Goal: Complete application form: Complete application form

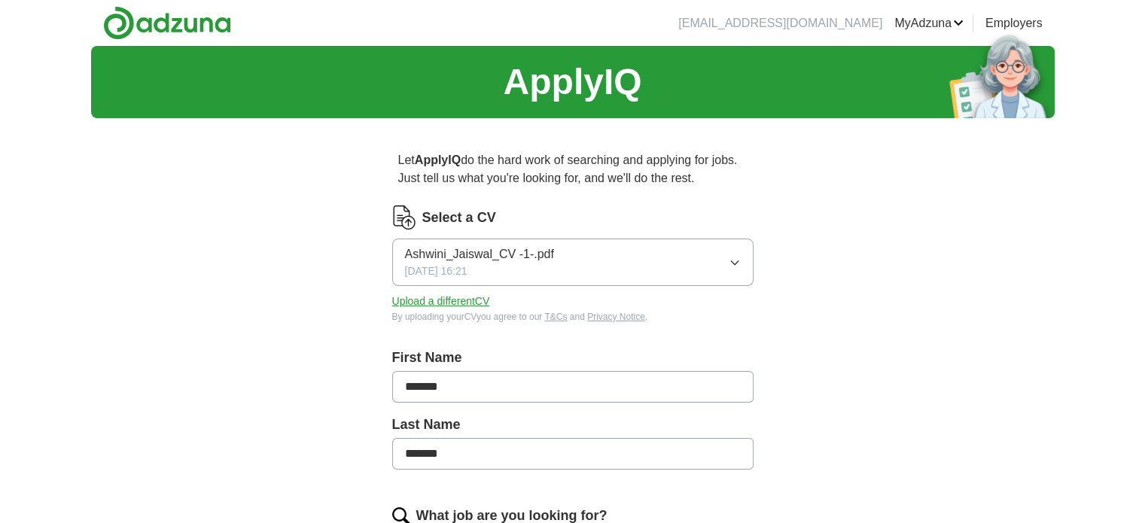
click at [500, 255] on span "Ashwini_Jaiswal_CV -1-.pdf" at bounding box center [479, 254] width 149 height 18
click at [405, 298] on button "Upload a different CV" at bounding box center [441, 302] width 98 height 16
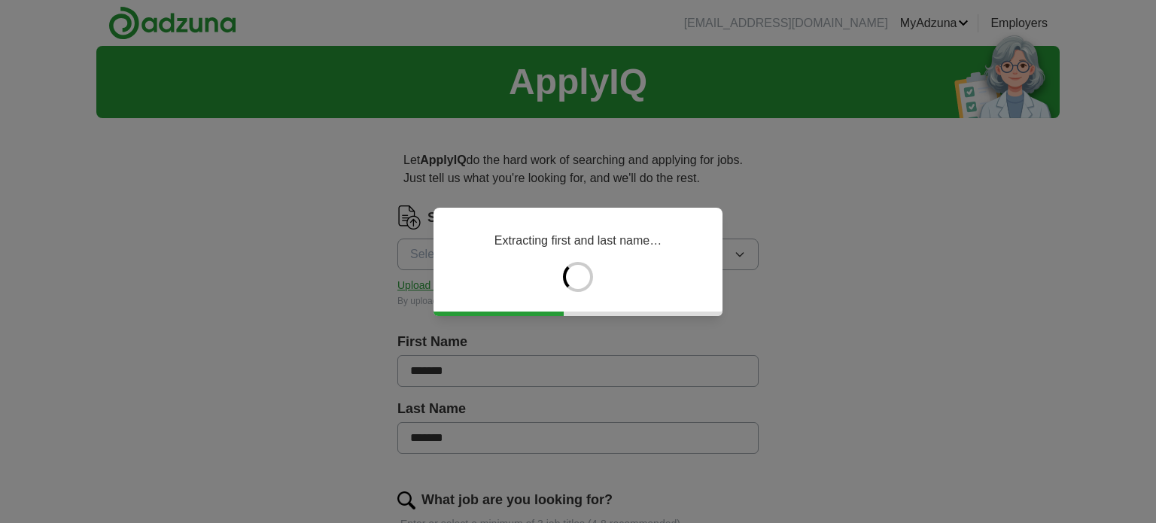
click at [449, 240] on div "Extracting first and last name…" at bounding box center [578, 262] width 289 height 108
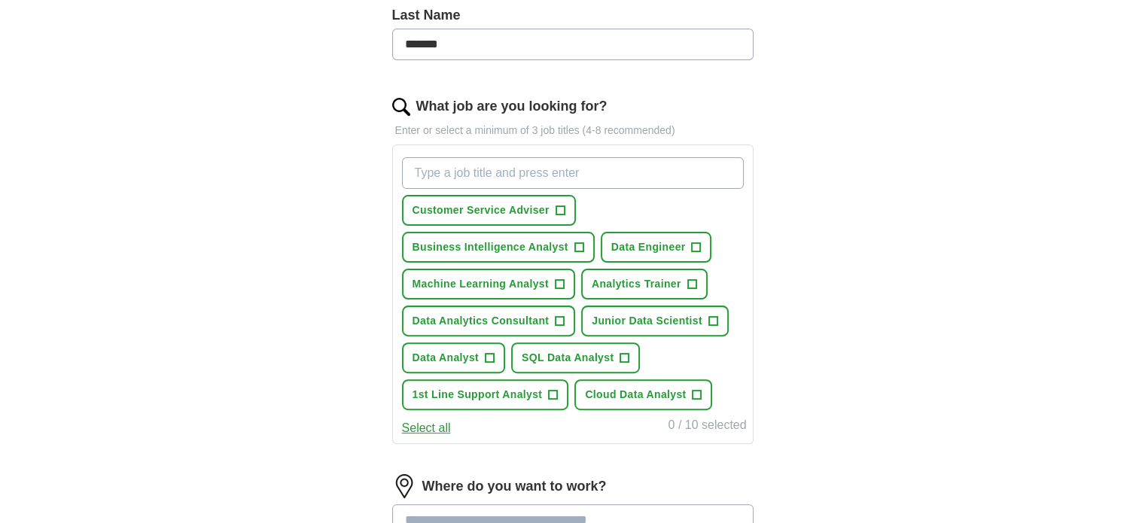
scroll to position [426, 0]
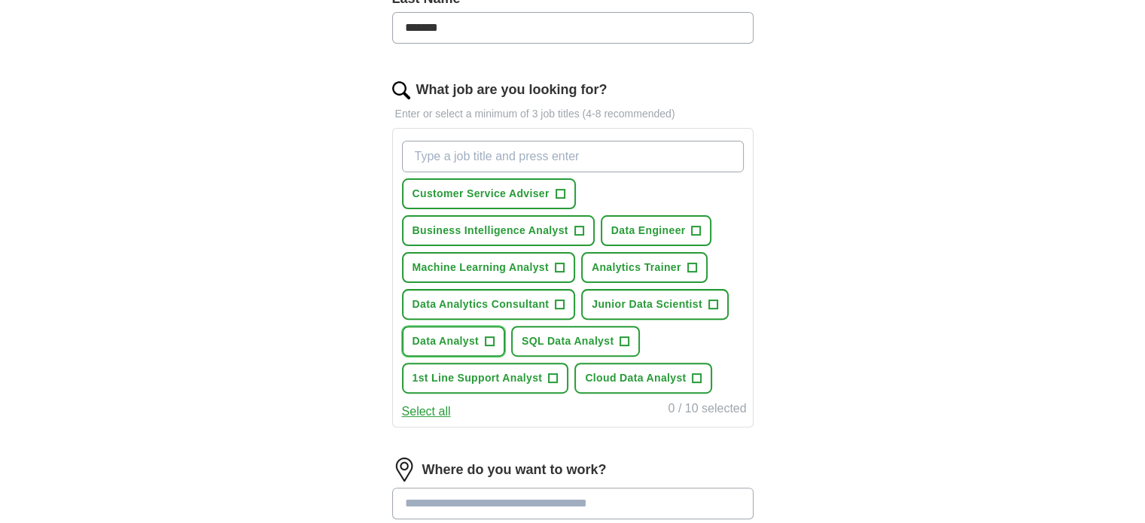
click at [490, 337] on span "+" at bounding box center [489, 342] width 9 height 12
click at [562, 299] on span "+" at bounding box center [560, 305] width 9 height 12
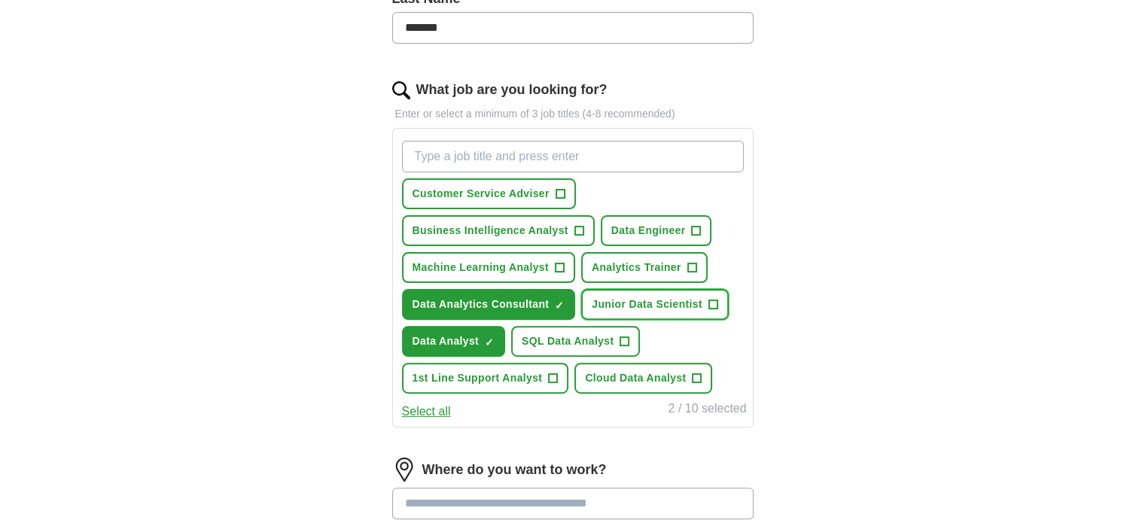
click at [709, 307] on button "Junior Data Scientist +" at bounding box center [655, 304] width 148 height 31
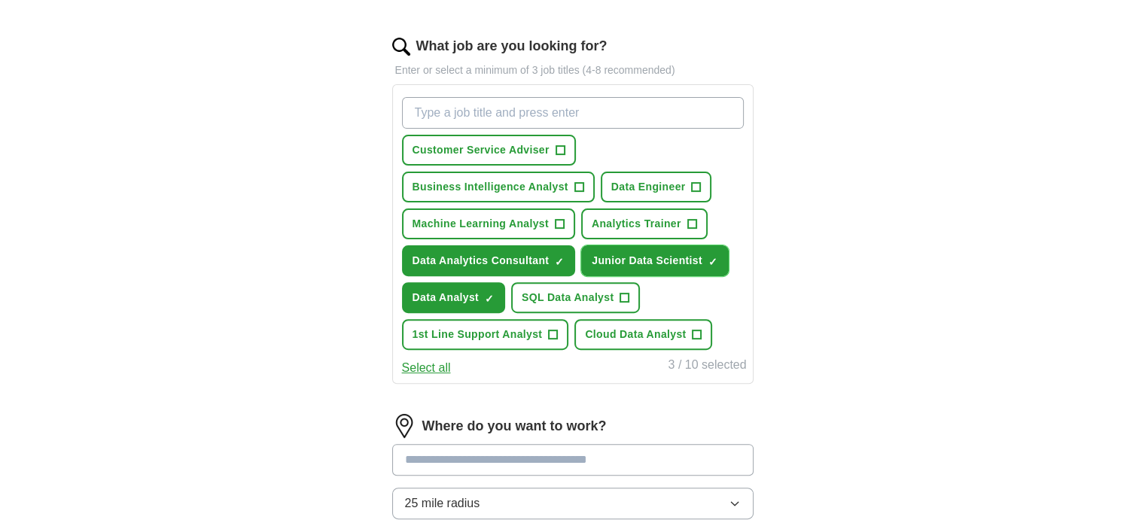
scroll to position [499, 0]
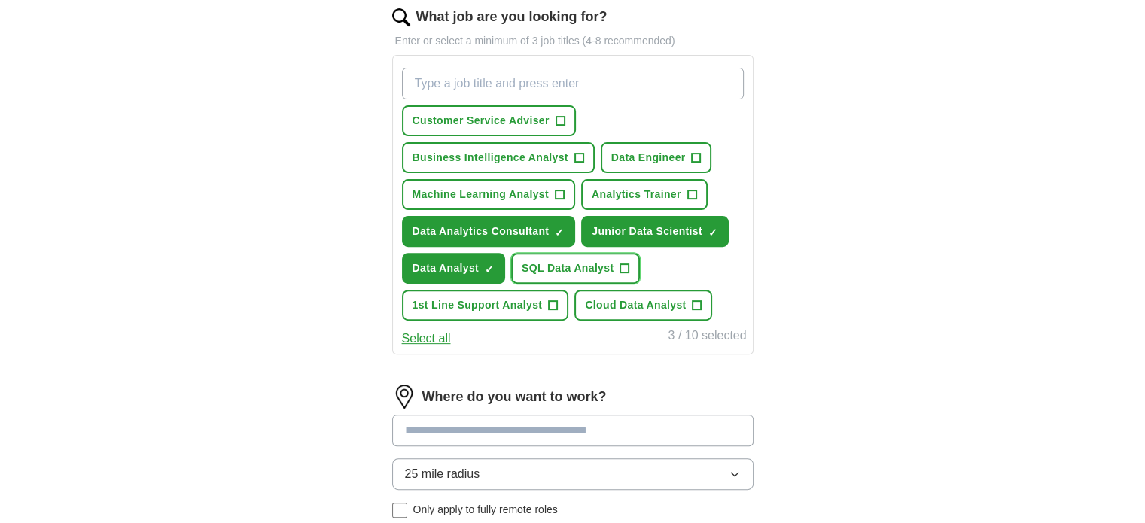
click at [624, 265] on span "+" at bounding box center [624, 269] width 9 height 12
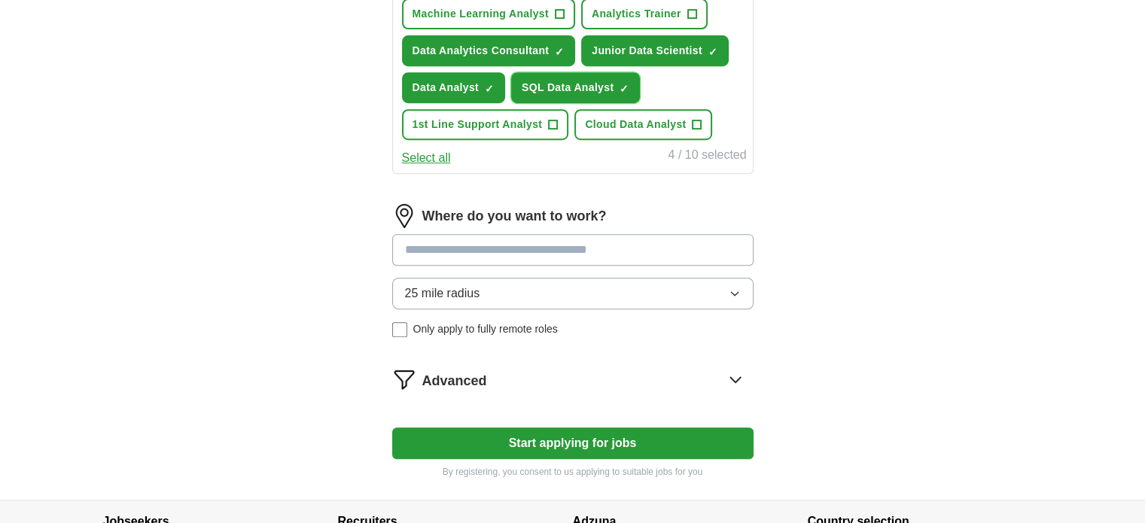
scroll to position [697, 0]
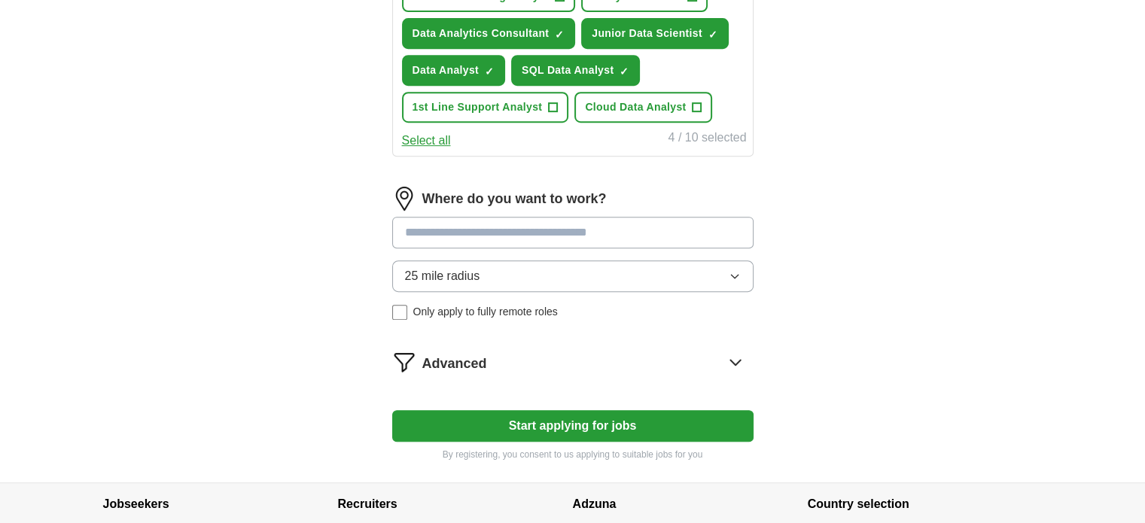
click at [571, 228] on input at bounding box center [572, 233] width 361 height 32
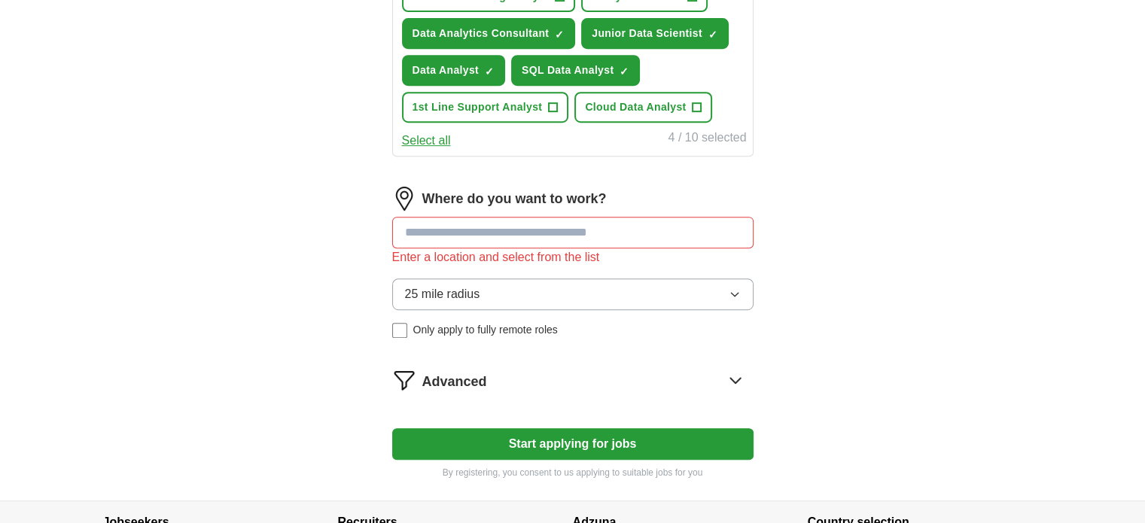
click at [507, 280] on button "25 mile radius" at bounding box center [572, 295] width 361 height 32
click at [454, 230] on input at bounding box center [572, 233] width 361 height 32
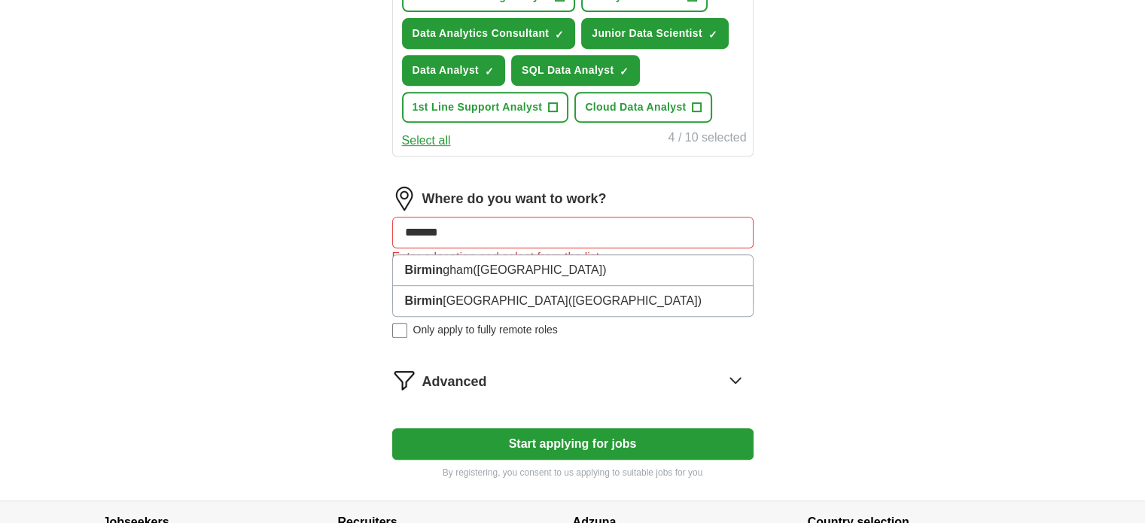
type input "********"
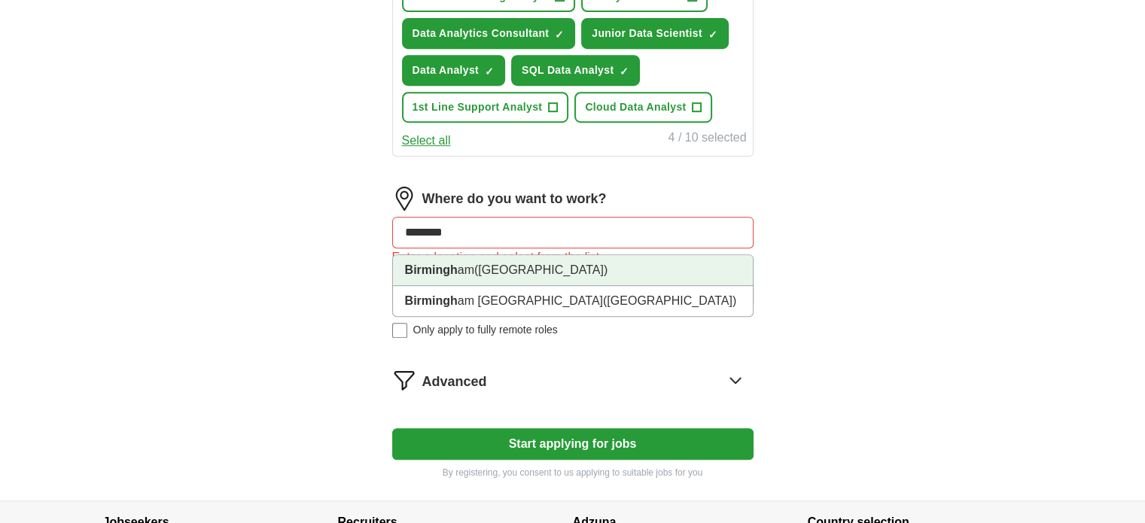
click at [451, 267] on strong "Birmingh" at bounding box center [431, 270] width 53 height 13
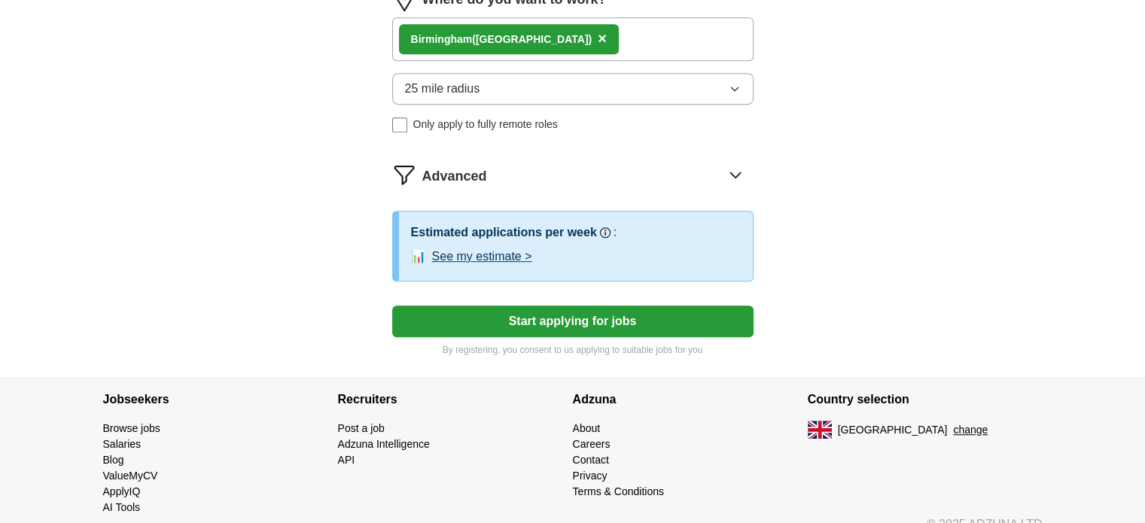
scroll to position [912, 0]
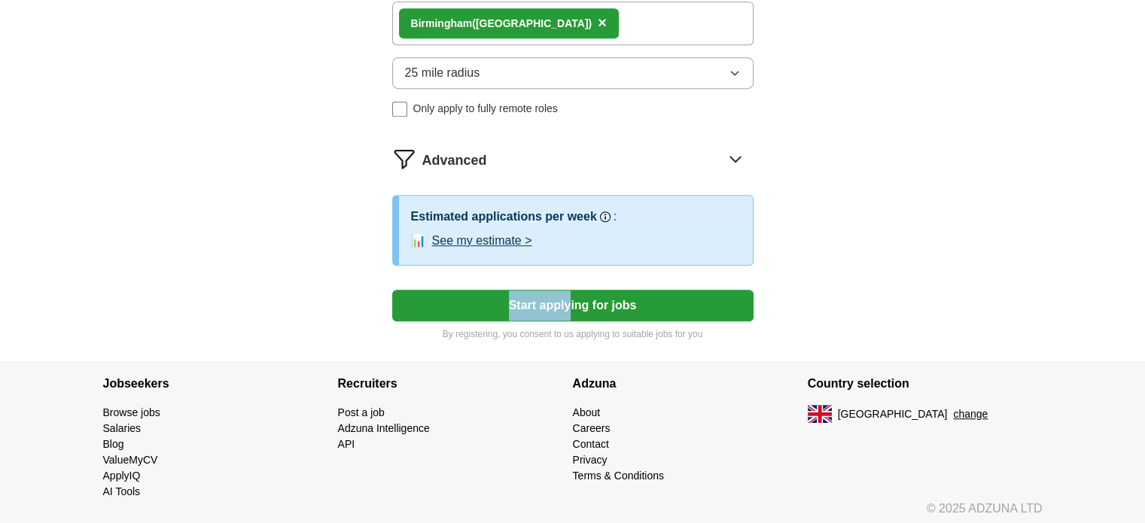
drag, startPoint x: 576, startPoint y: 282, endPoint x: 572, endPoint y: 303, distance: 21.4
click at [572, 303] on button "Start applying for jobs" at bounding box center [572, 306] width 361 height 32
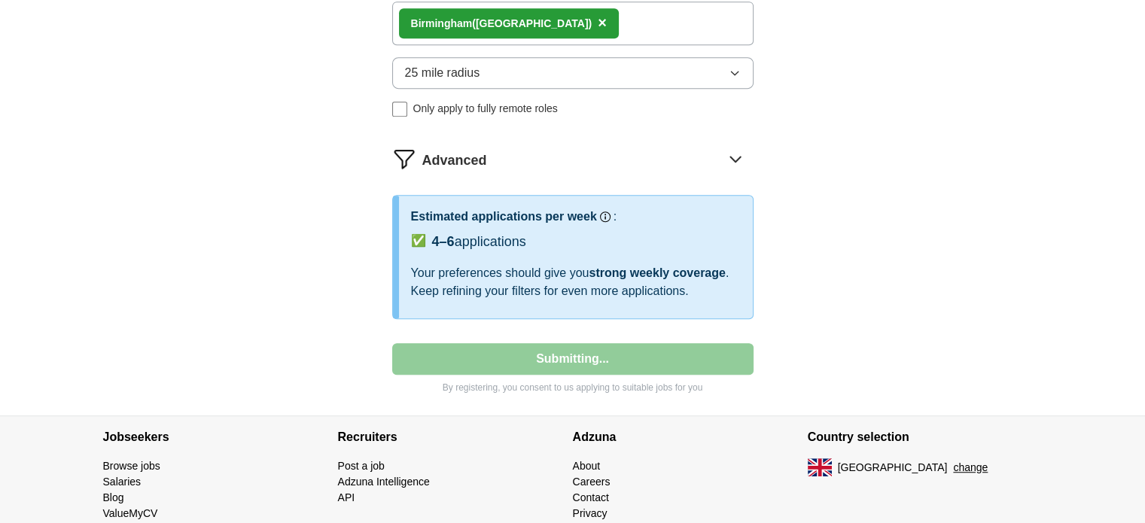
select select "**"
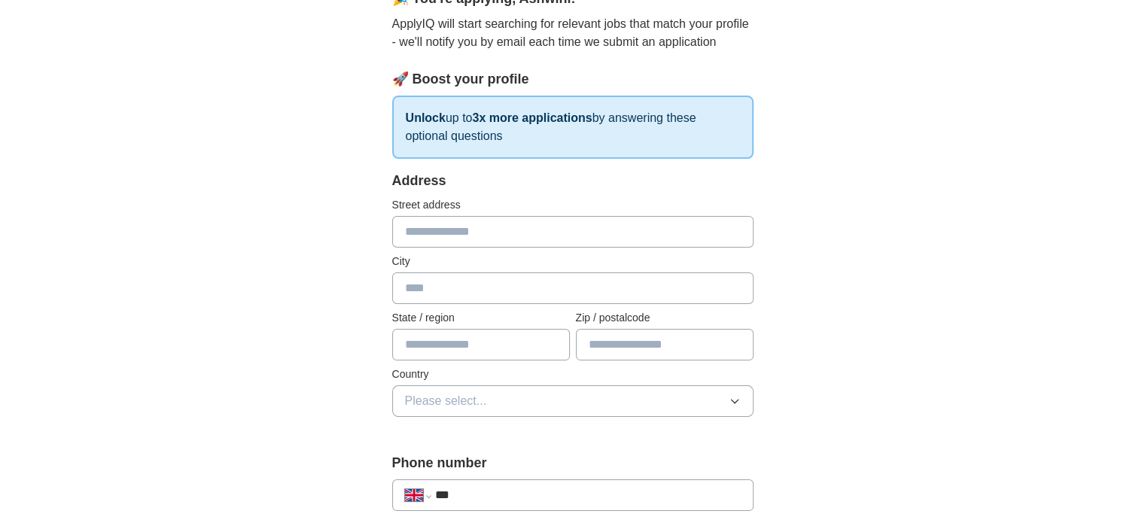
scroll to position [157, 0]
click at [487, 221] on input "text" at bounding box center [572, 232] width 361 height 32
type input "**********"
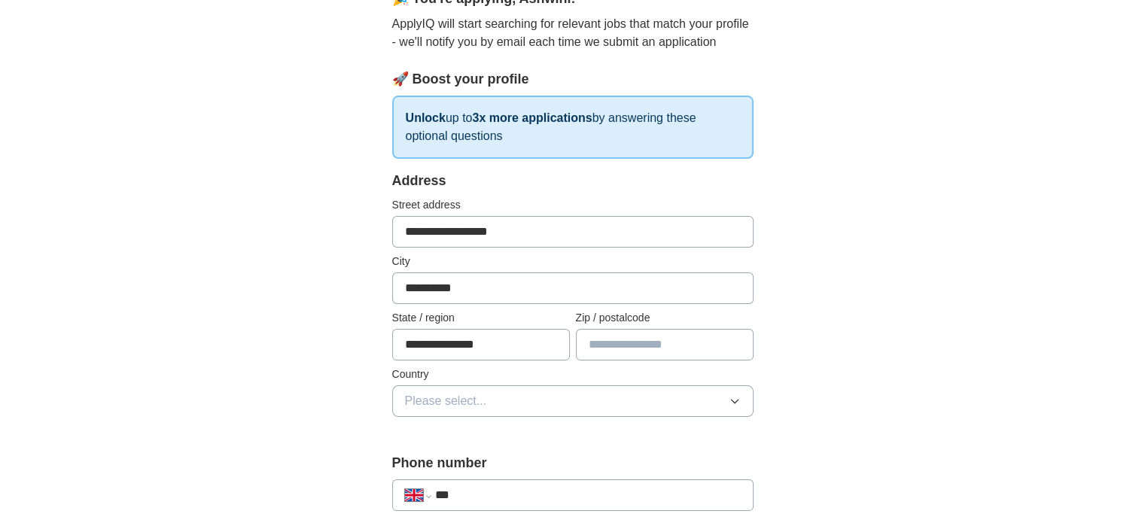
type input "*******"
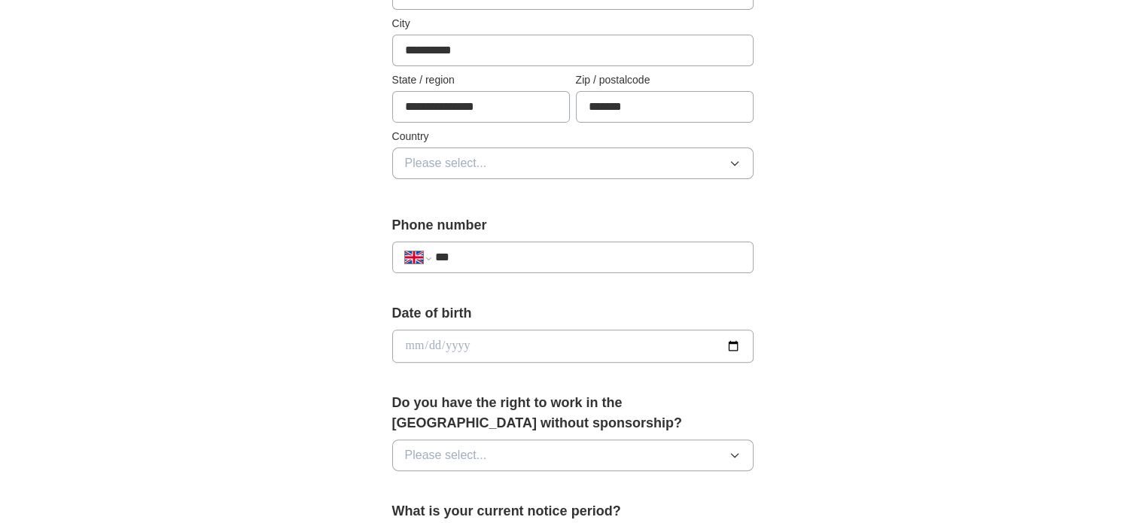
scroll to position [394, 0]
click at [471, 174] on button "Please select..." at bounding box center [572, 164] width 361 height 32
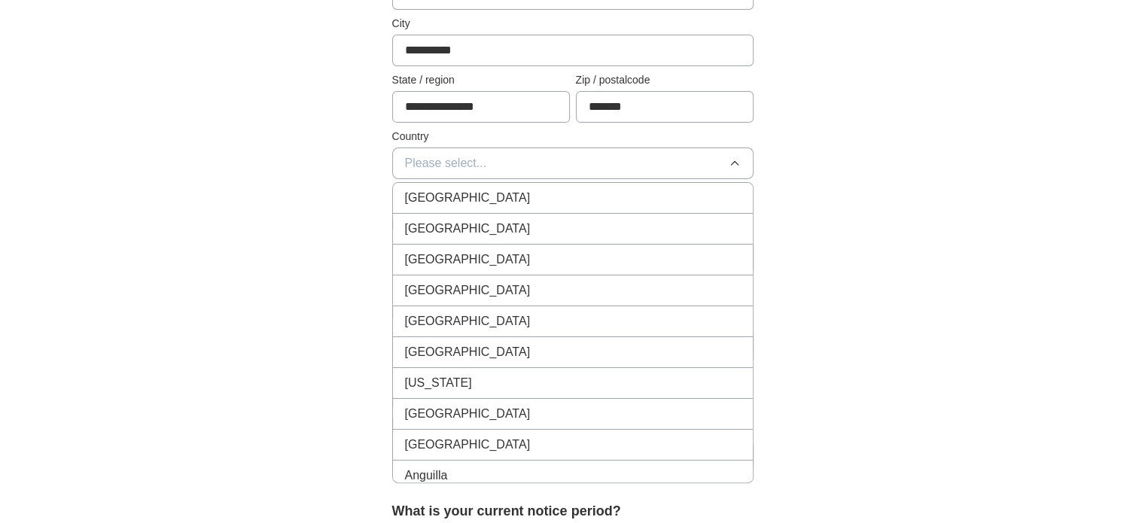
click at [440, 193] on span "[GEOGRAPHIC_DATA]" at bounding box center [468, 198] width 126 height 18
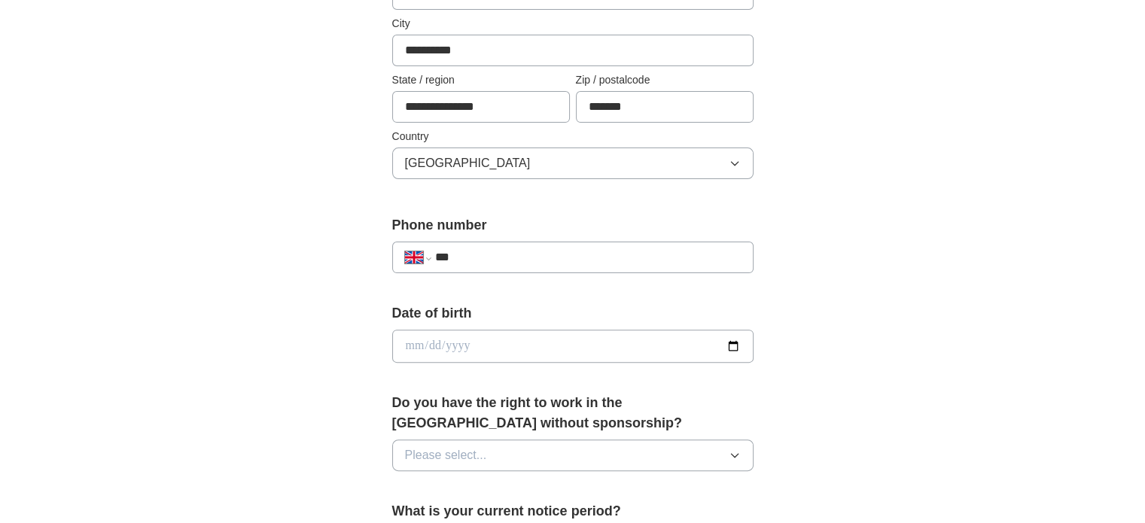
click at [519, 242] on div "**********" at bounding box center [572, 258] width 361 height 32
click at [522, 252] on input "***" at bounding box center [587, 257] width 306 height 18
type input "**********"
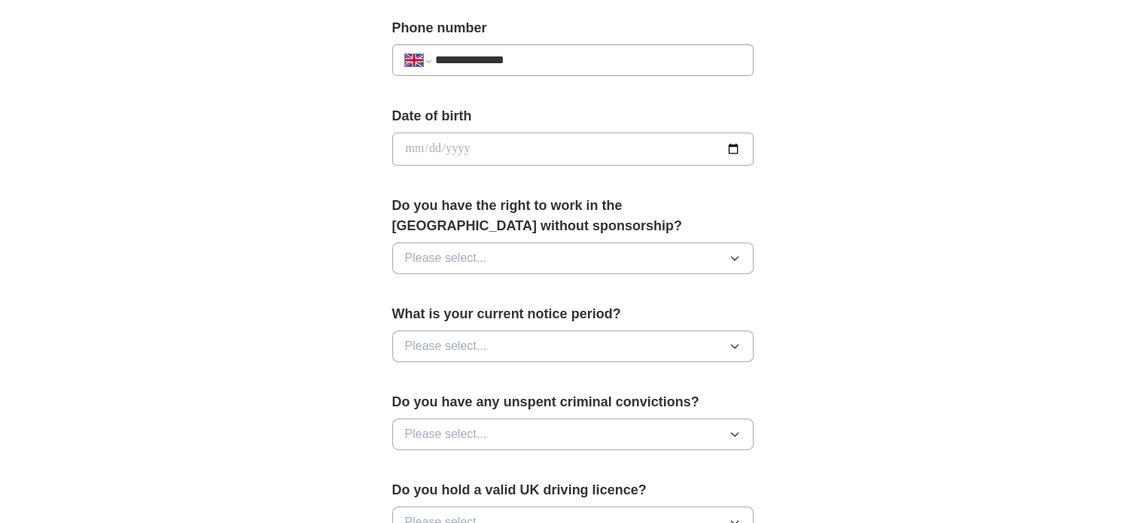
scroll to position [590, 0]
click at [503, 144] on input "date" at bounding box center [572, 150] width 361 height 33
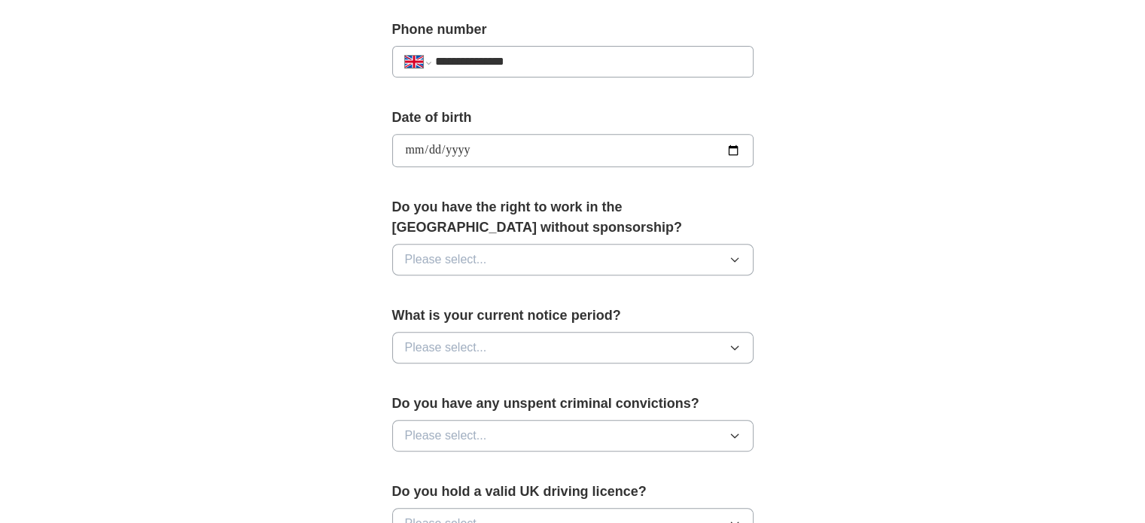
type input "**********"
click at [444, 265] on span "Please select..." at bounding box center [446, 260] width 82 height 18
click at [431, 290] on div "Yes" at bounding box center [573, 294] width 336 height 18
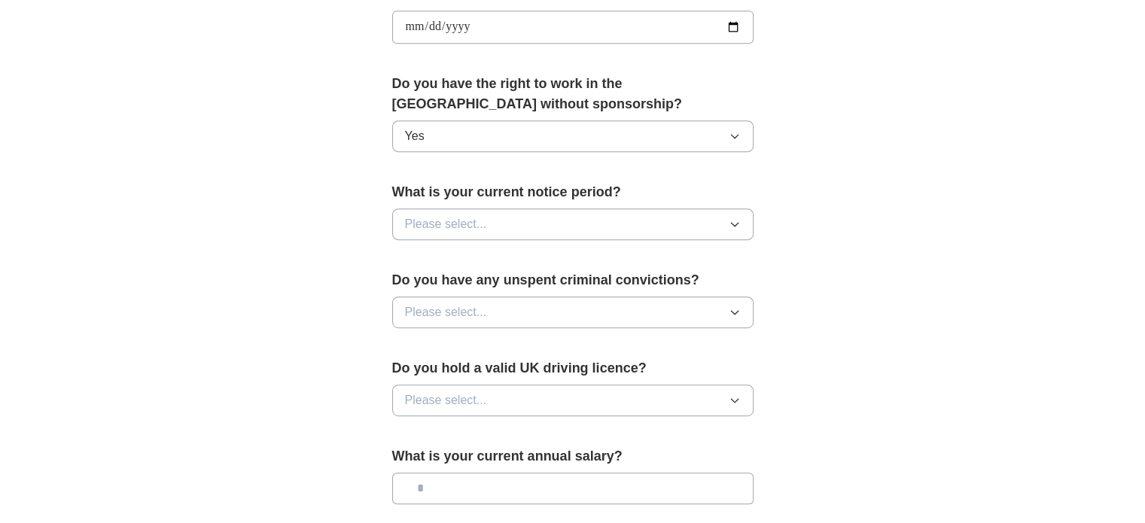
scroll to position [723, 0]
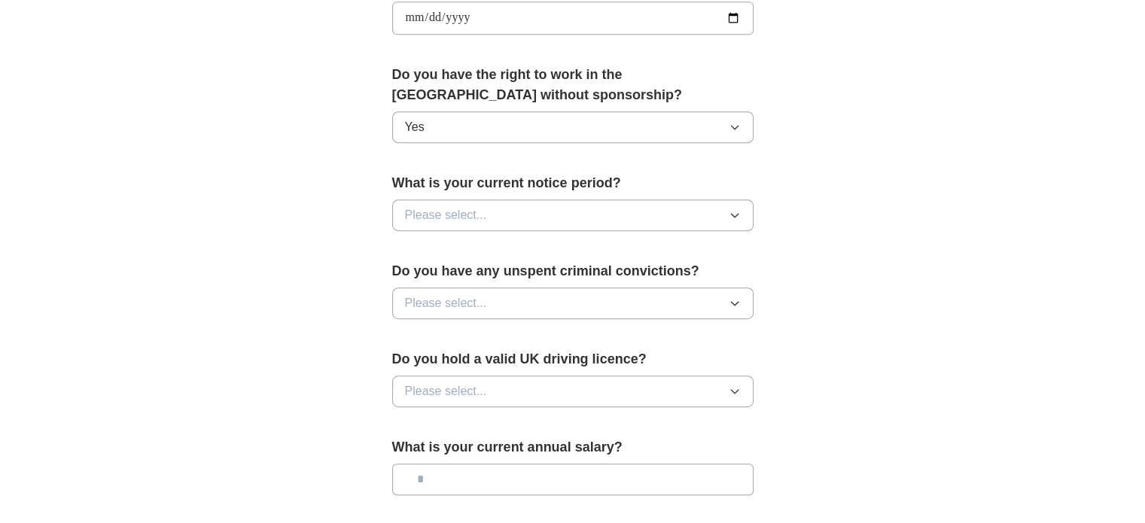
click at [440, 220] on span "Please select..." at bounding box center [446, 215] width 82 height 18
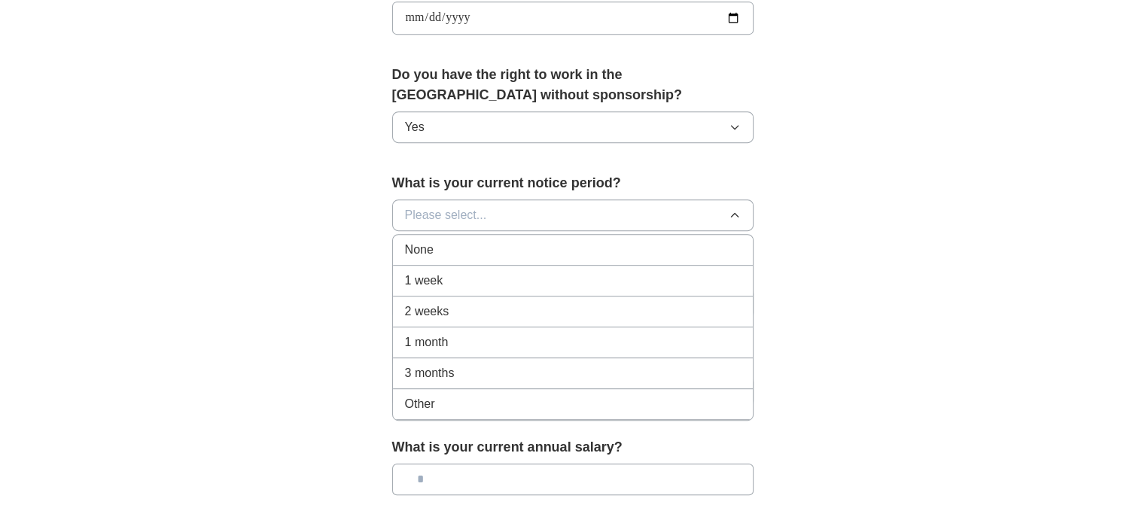
click at [431, 276] on span "1 week" at bounding box center [424, 281] width 38 height 18
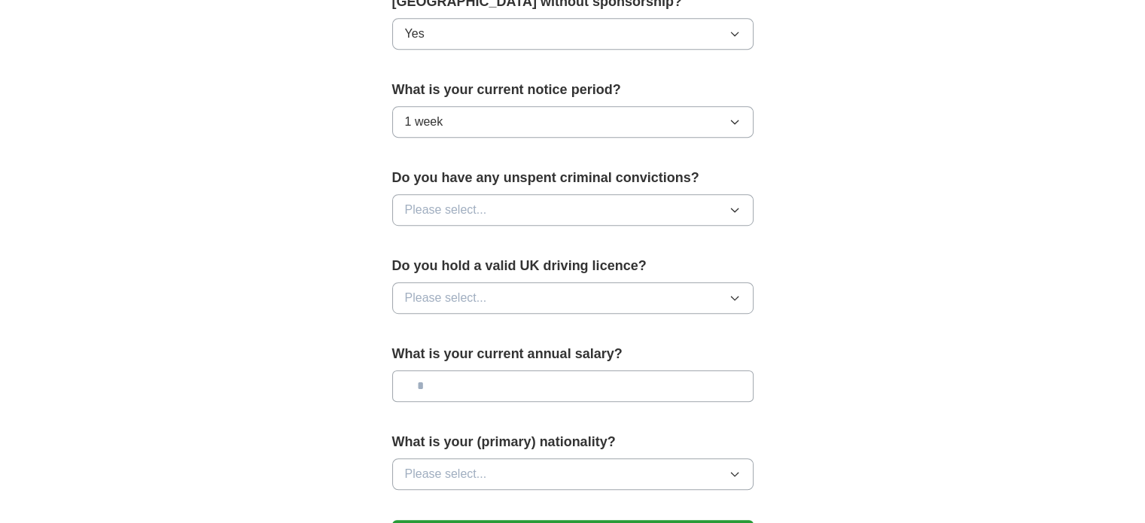
scroll to position [816, 0]
click at [489, 209] on button "Please select..." at bounding box center [572, 210] width 361 height 32
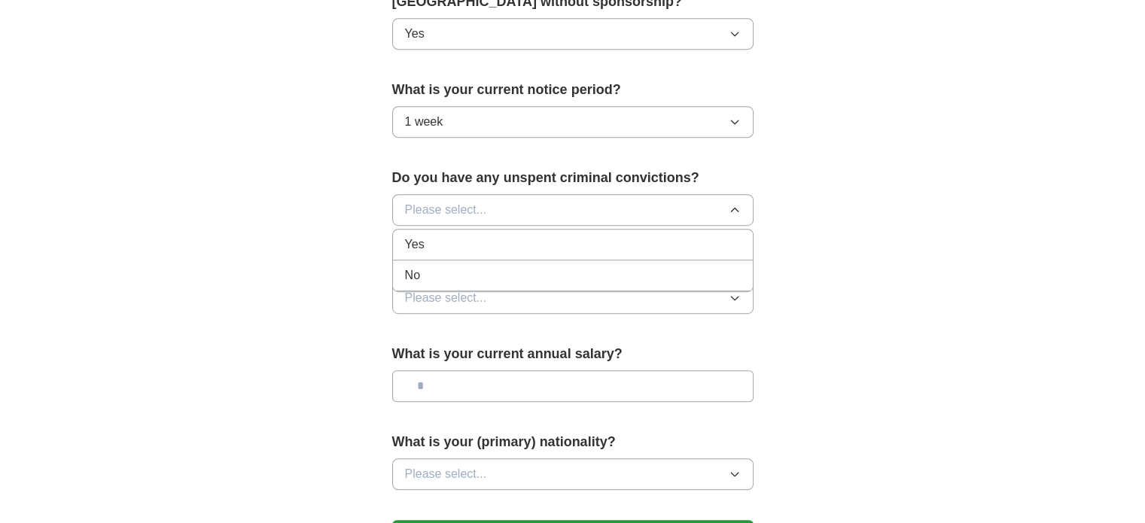
click at [437, 280] on li "No" at bounding box center [573, 275] width 360 height 31
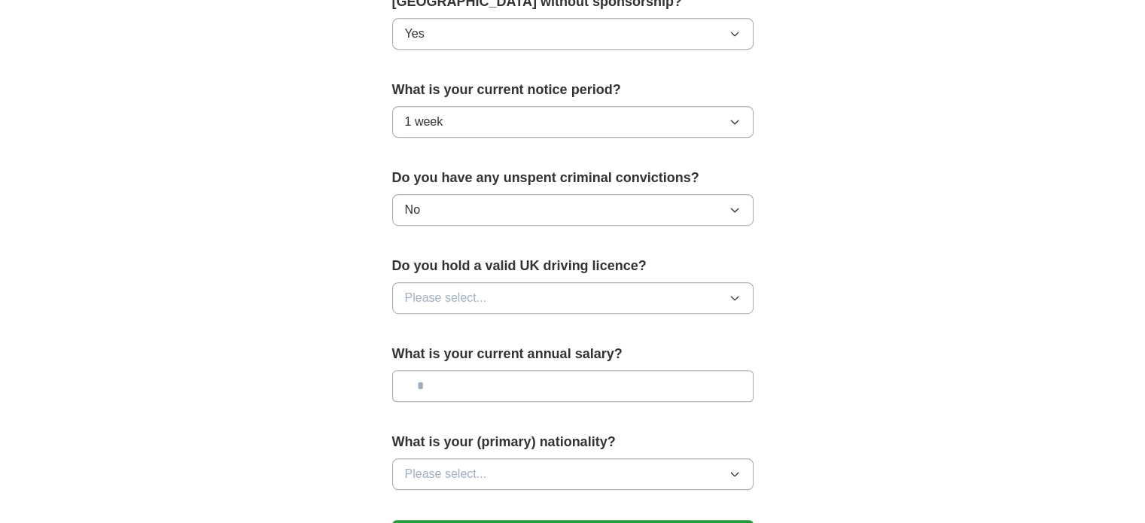
click at [458, 297] on span "Please select..." at bounding box center [446, 298] width 82 height 18
click at [422, 358] on div "No" at bounding box center [573, 364] width 336 height 18
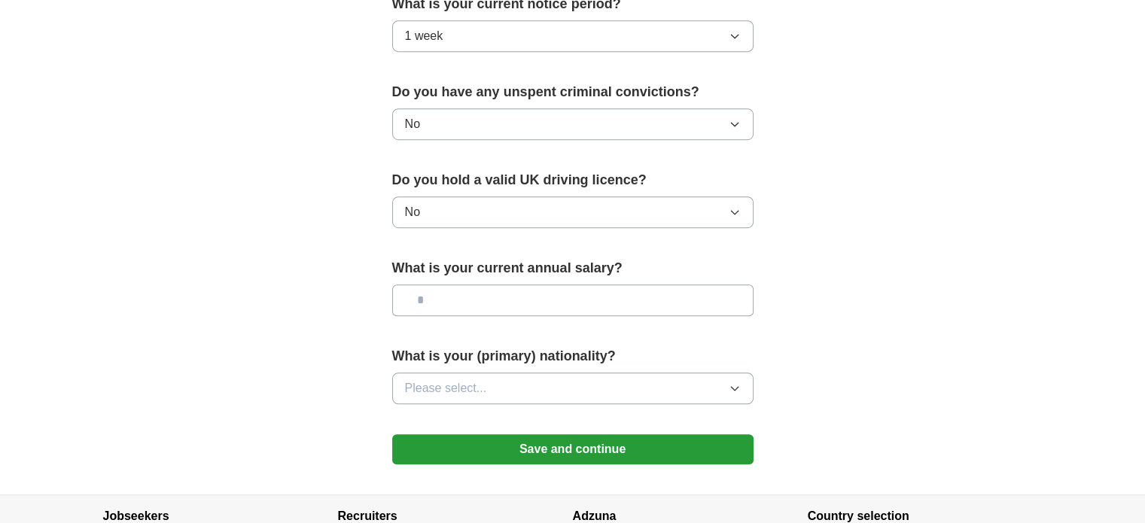
click at [464, 304] on input "text" at bounding box center [572, 301] width 361 height 32
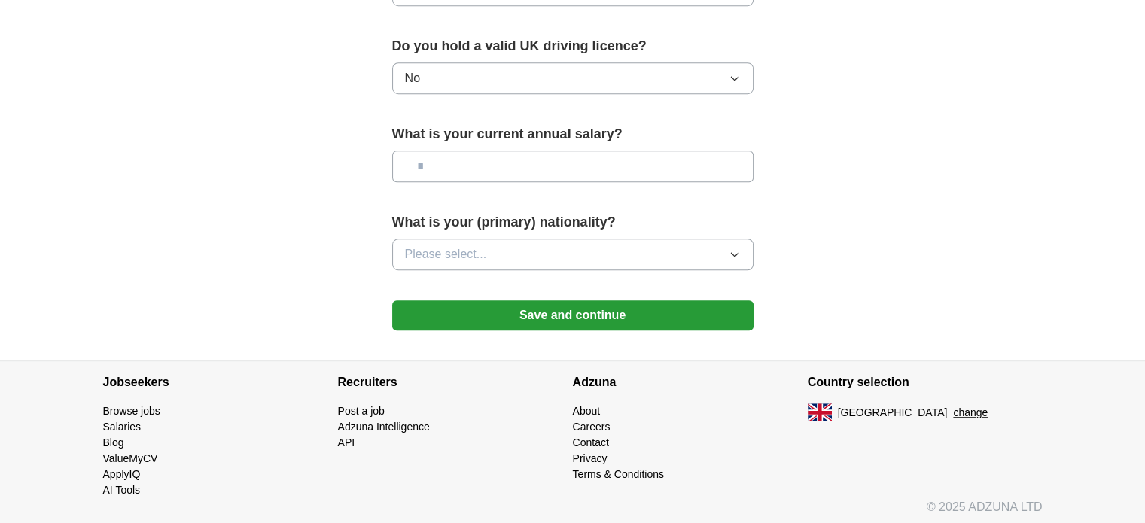
click at [445, 239] on button "Please select..." at bounding box center [572, 255] width 361 height 32
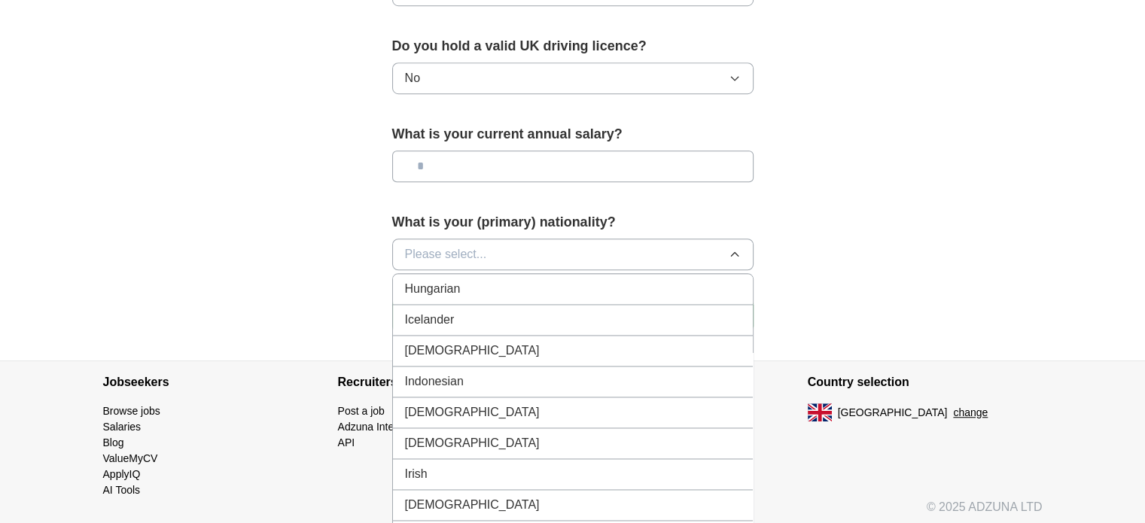
scroll to position [2408, 0]
click at [422, 341] on span "[DEMOGRAPHIC_DATA]" at bounding box center [472, 350] width 135 height 18
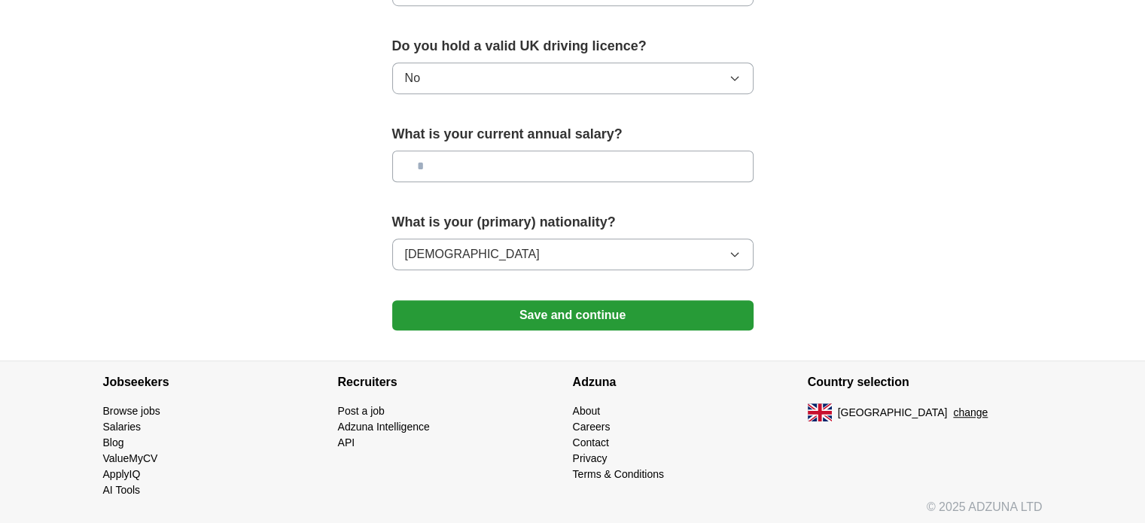
click at [497, 319] on button "Save and continue" at bounding box center [572, 315] width 361 height 30
